Goal: Communication & Community: Answer question/provide support

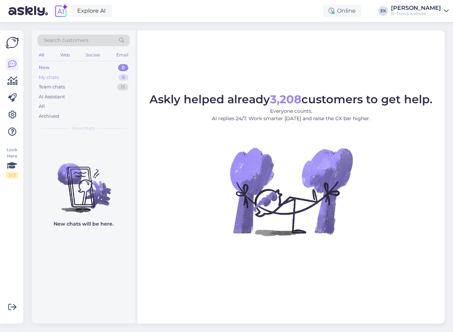
click at [54, 77] on div "My chats" at bounding box center [49, 77] width 20 height 7
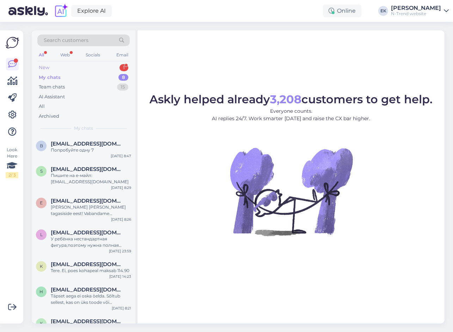
click at [45, 65] on div "New" at bounding box center [44, 67] width 11 height 7
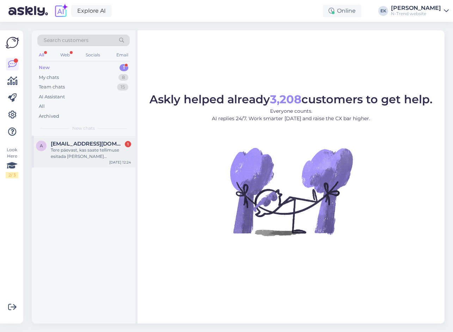
click at [96, 151] on div "Tere päevast, kas saate tellimuse esitada [PERSON_NAME] kättesaamisel ja maksta…" at bounding box center [91, 153] width 80 height 13
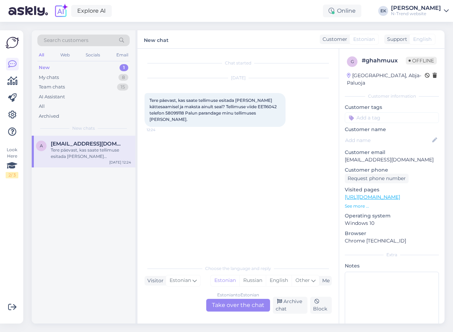
click at [224, 301] on div "Estonian to Estonian Take over the chat" at bounding box center [238, 305] width 64 height 13
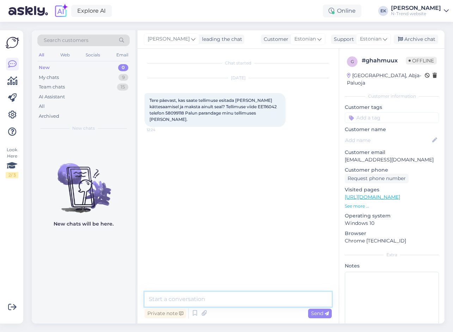
click at [206, 296] on textarea at bounding box center [238, 299] width 187 height 15
click at [238, 105] on span "Tere päevast, kas saate tellimuse esitada [PERSON_NAME] kättesaamisel ja maksta…" at bounding box center [214, 110] width 128 height 24
copy span "EE116042"
click at [174, 297] on textarea at bounding box center [238, 299] width 187 height 15
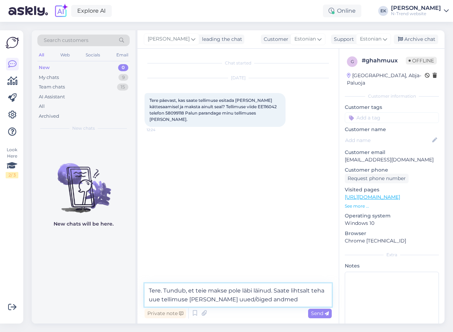
type textarea "Tere. Tundub, et teie makse pole läbi läinud. Saate lihtsalt teha uue tellimuse…"
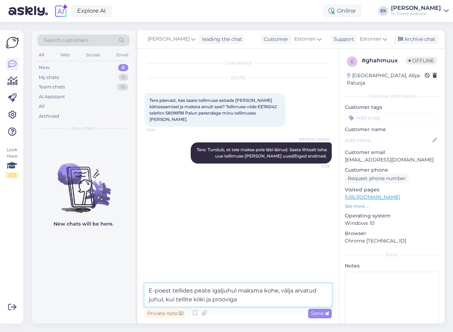
type textarea "E-poest tellides peate igaljuhul maksma kohe, välja arvatud juhul, kui tellite …"
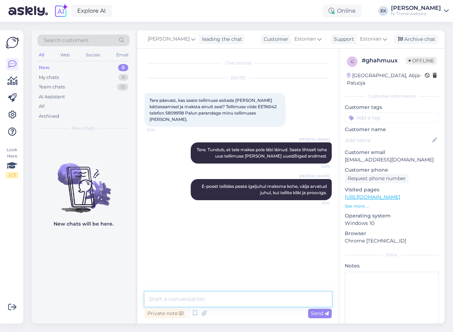
click at [199, 296] on textarea at bounding box center [238, 299] width 187 height 15
